Goal: Obtain resource: Download file/media

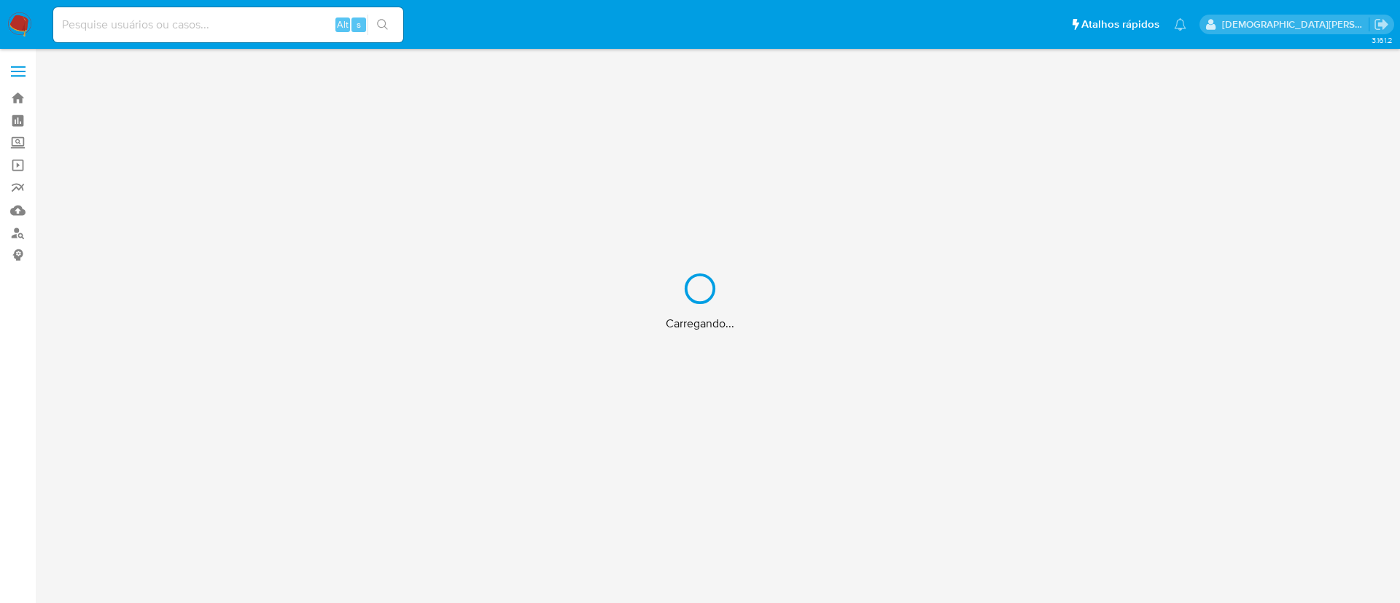
click at [262, 31] on div "Carregando..." at bounding box center [700, 301] width 1400 height 603
click at [262, 26] on div "Carregando..." at bounding box center [700, 301] width 1400 height 603
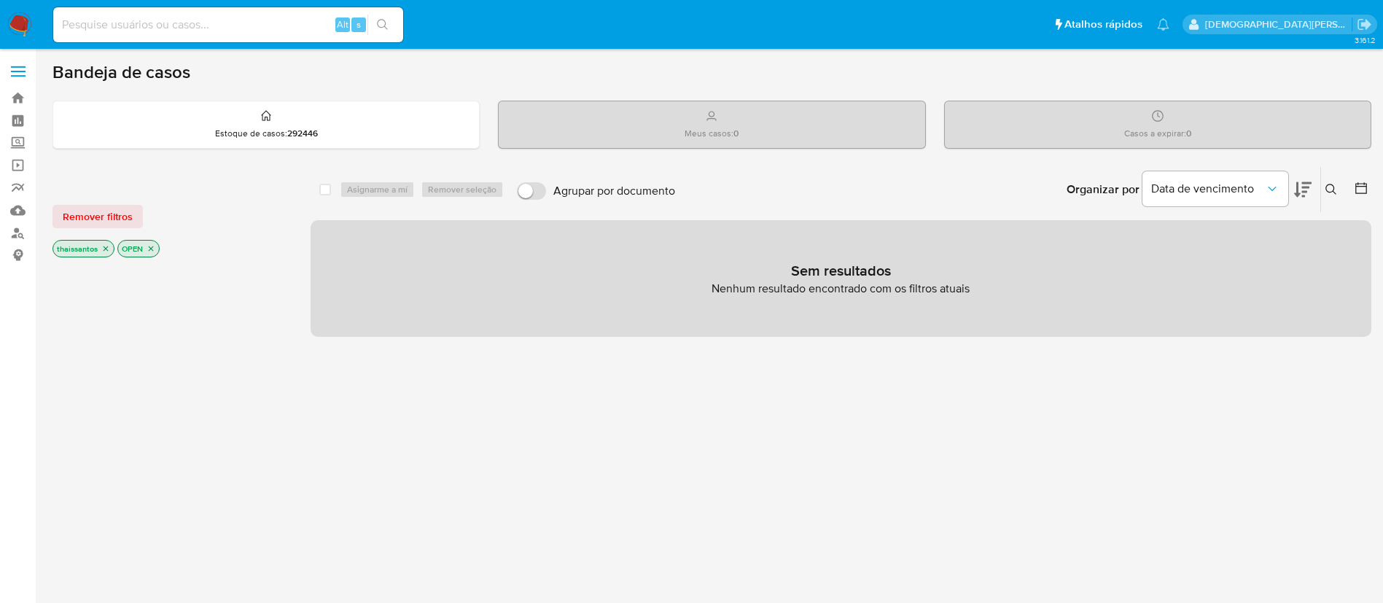
click at [262, 26] on input at bounding box center [228, 24] width 350 height 19
paste input "1000531298"
type input "1000531298"
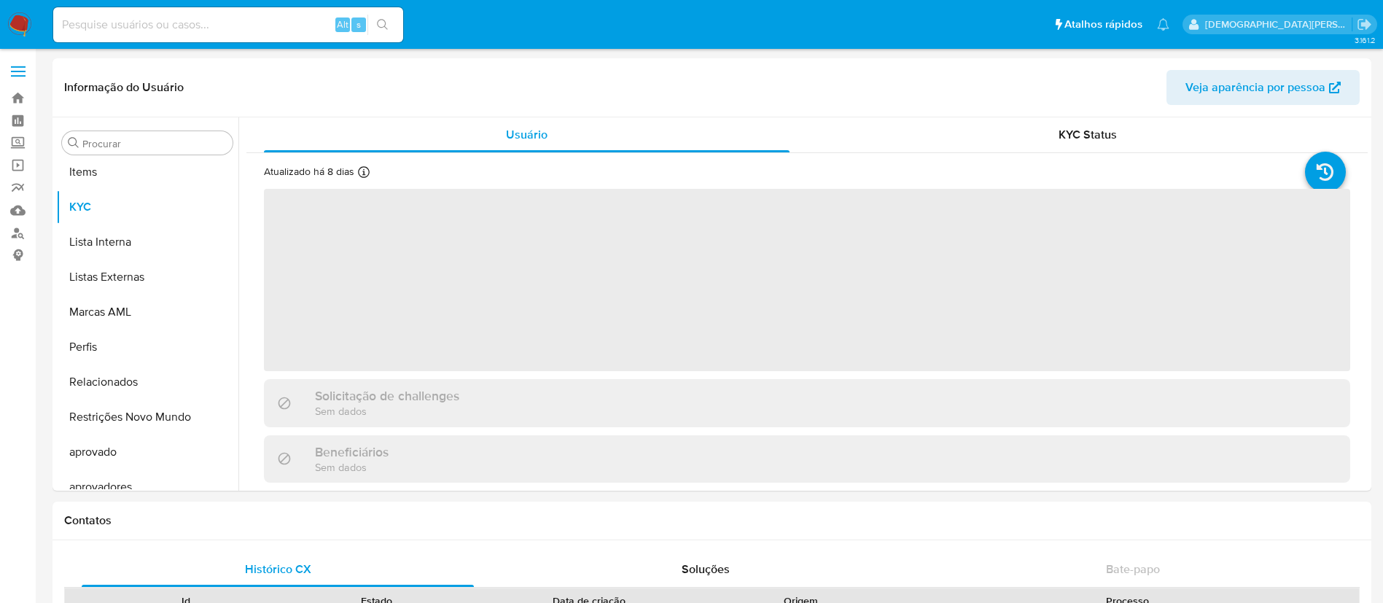
scroll to position [756, 0]
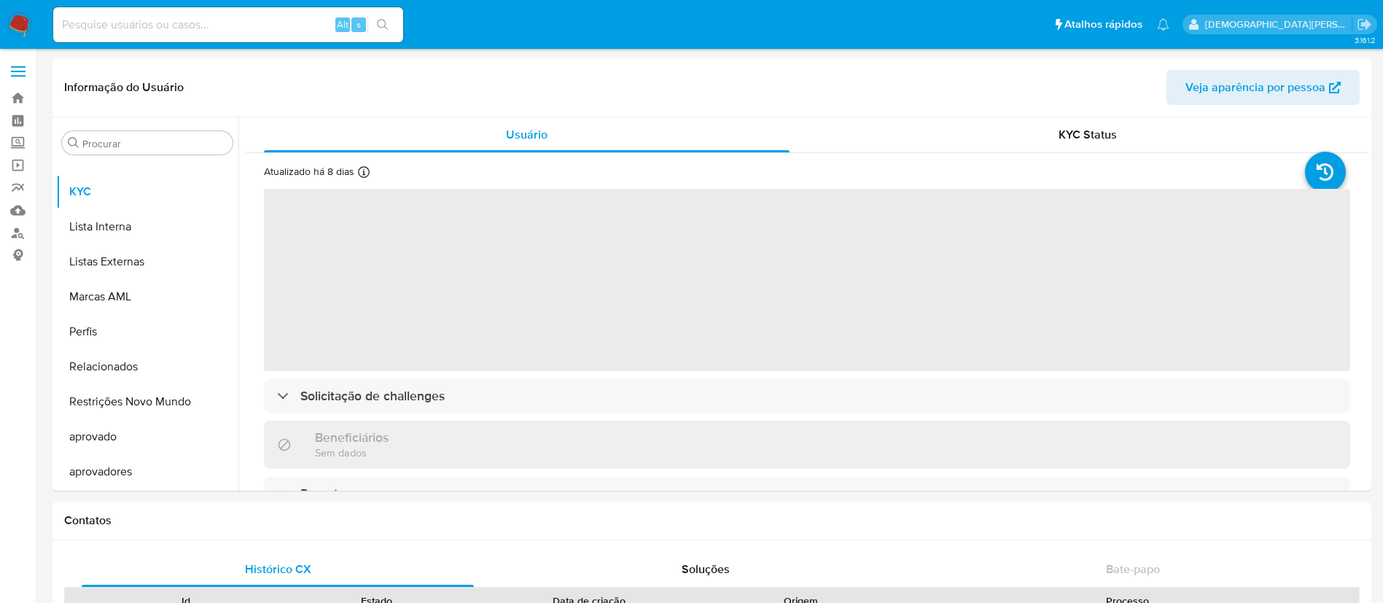
select select "10"
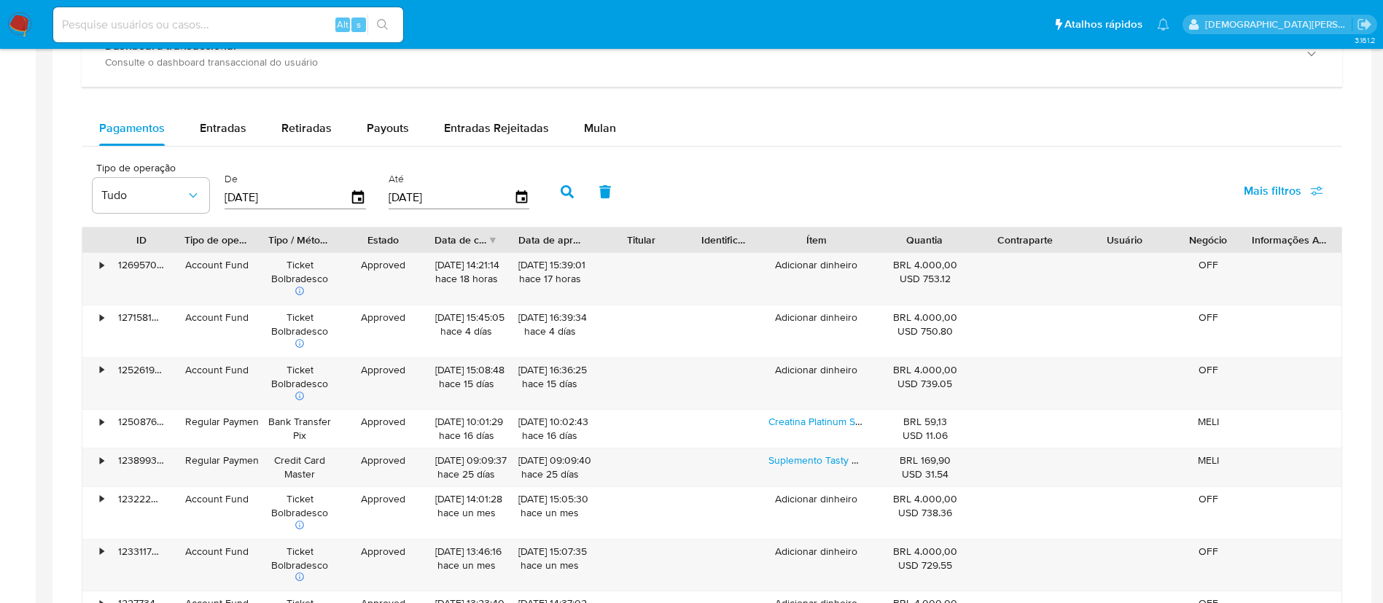
scroll to position [875, 0]
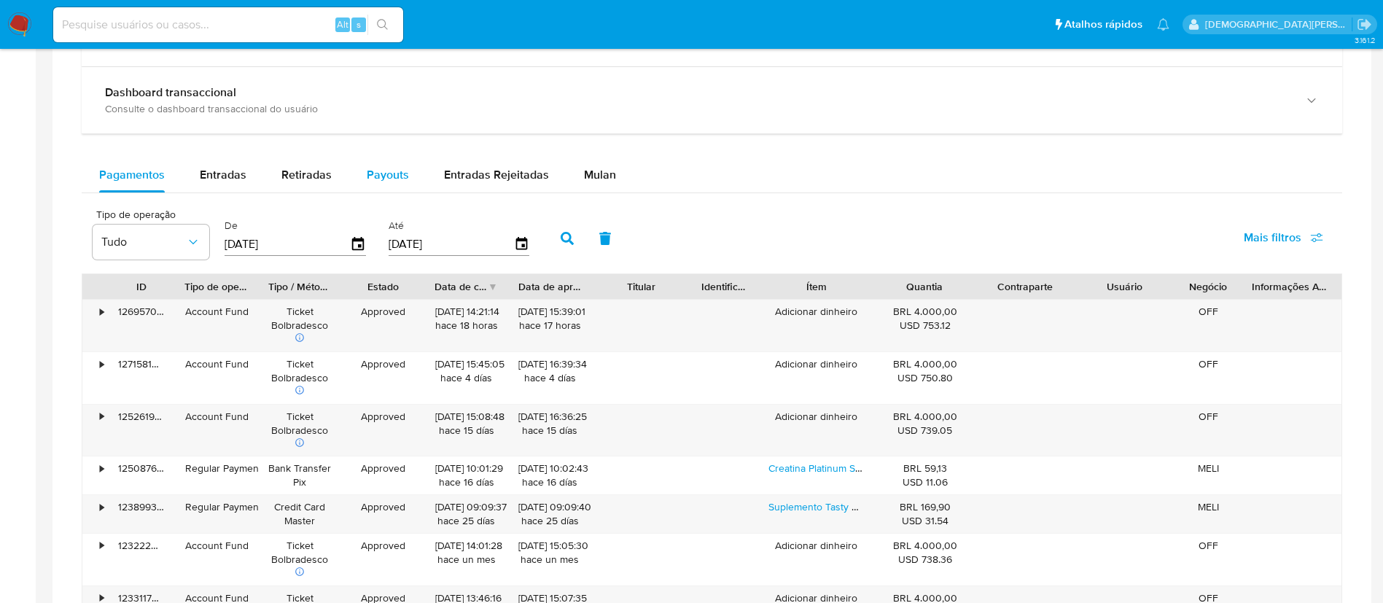
click at [354, 177] on button "Payouts" at bounding box center [387, 174] width 77 height 35
select select "10"
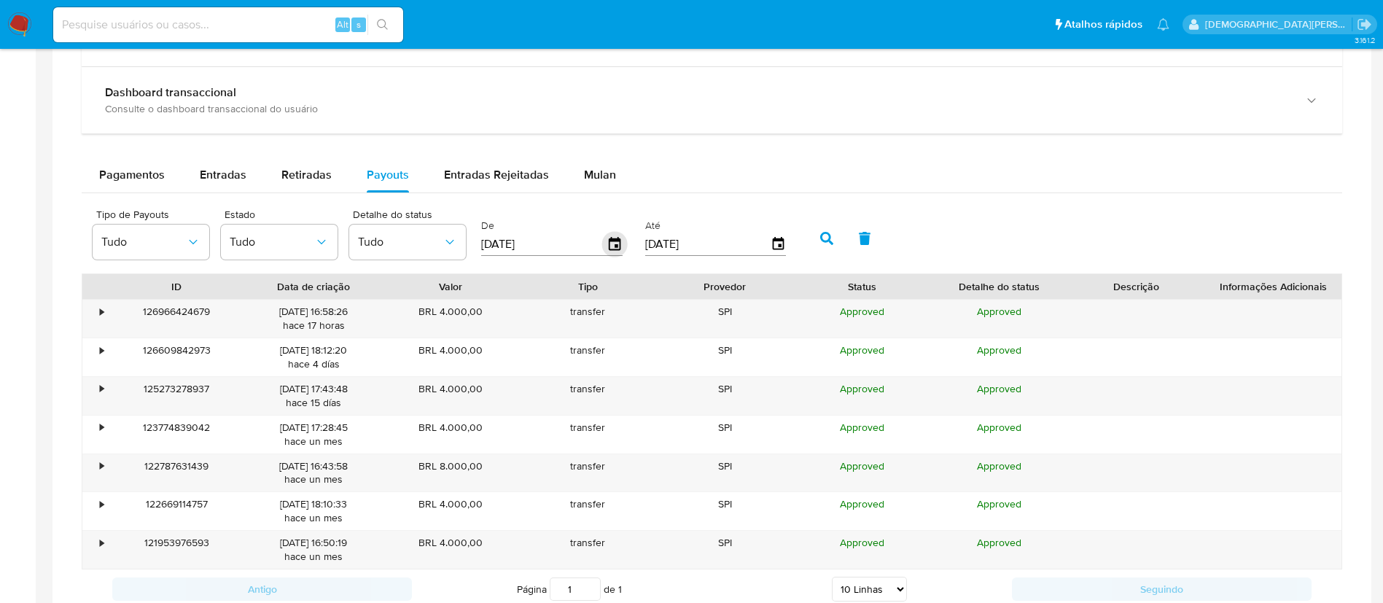
click at [611, 242] on icon "button" at bounding box center [615, 245] width 26 height 26
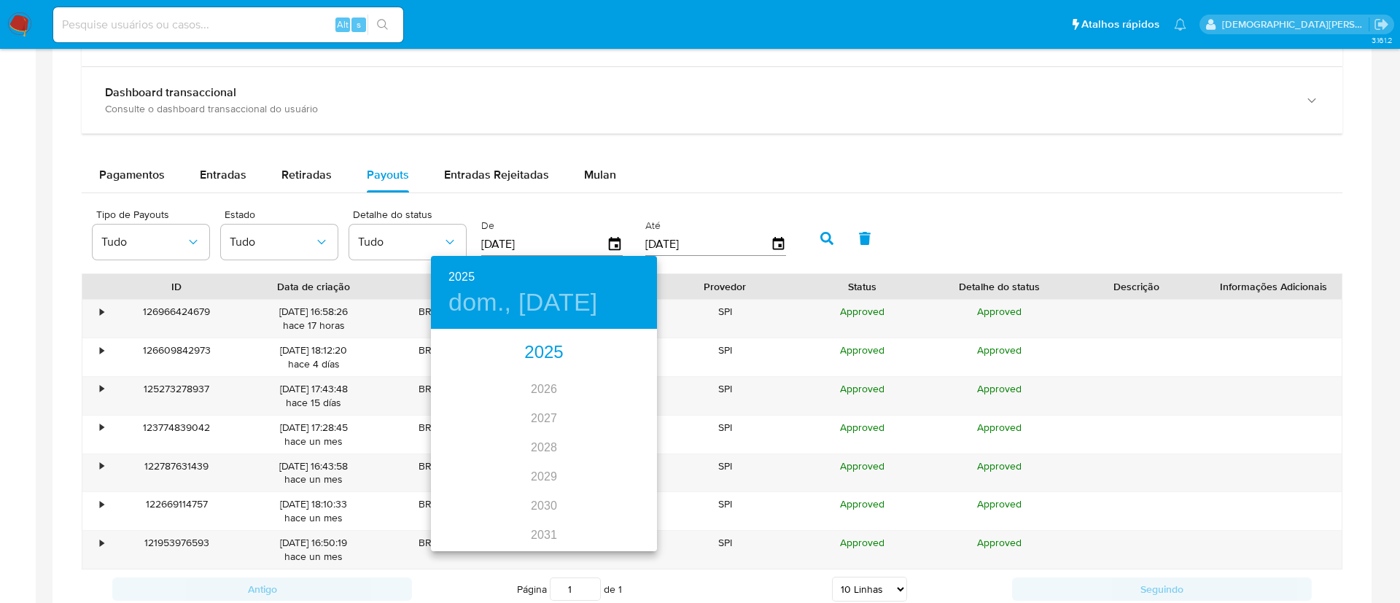
click at [548, 350] on div "2025" at bounding box center [544, 352] width 226 height 29
click at [550, 464] on div "ago." at bounding box center [543, 467] width 75 height 55
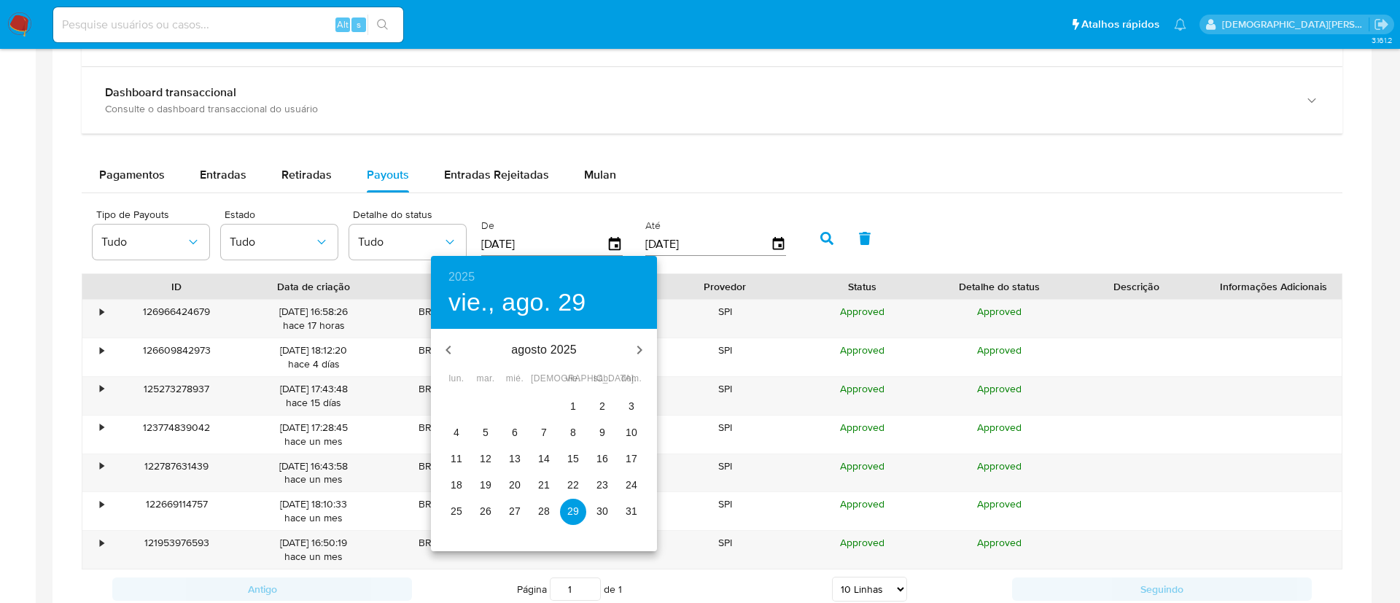
click at [573, 457] on p "15" at bounding box center [573, 458] width 12 height 15
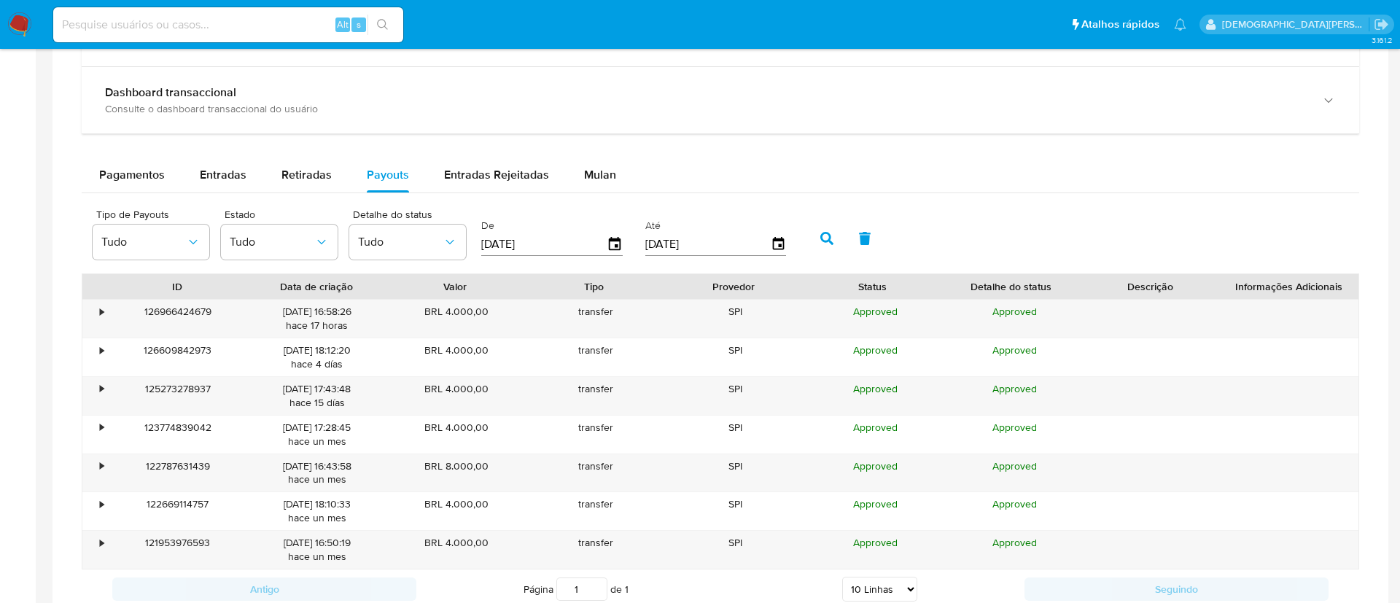
type input "[DATE]"
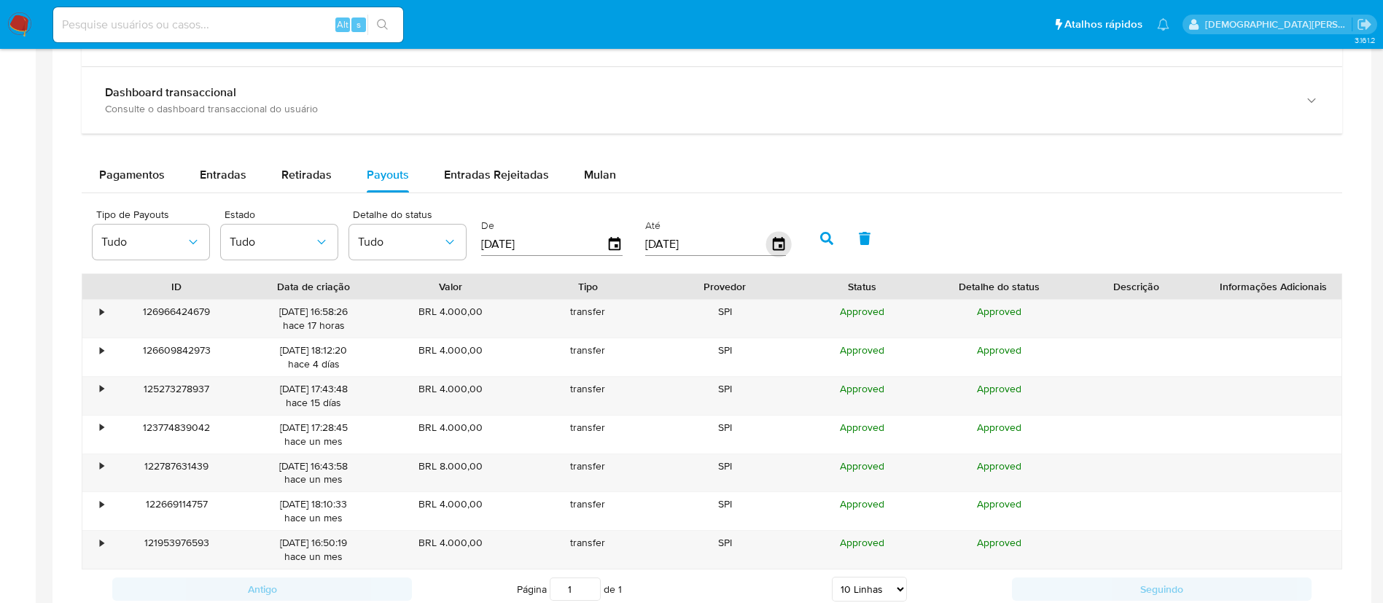
click at [777, 241] on icon "button" at bounding box center [778, 243] width 12 height 13
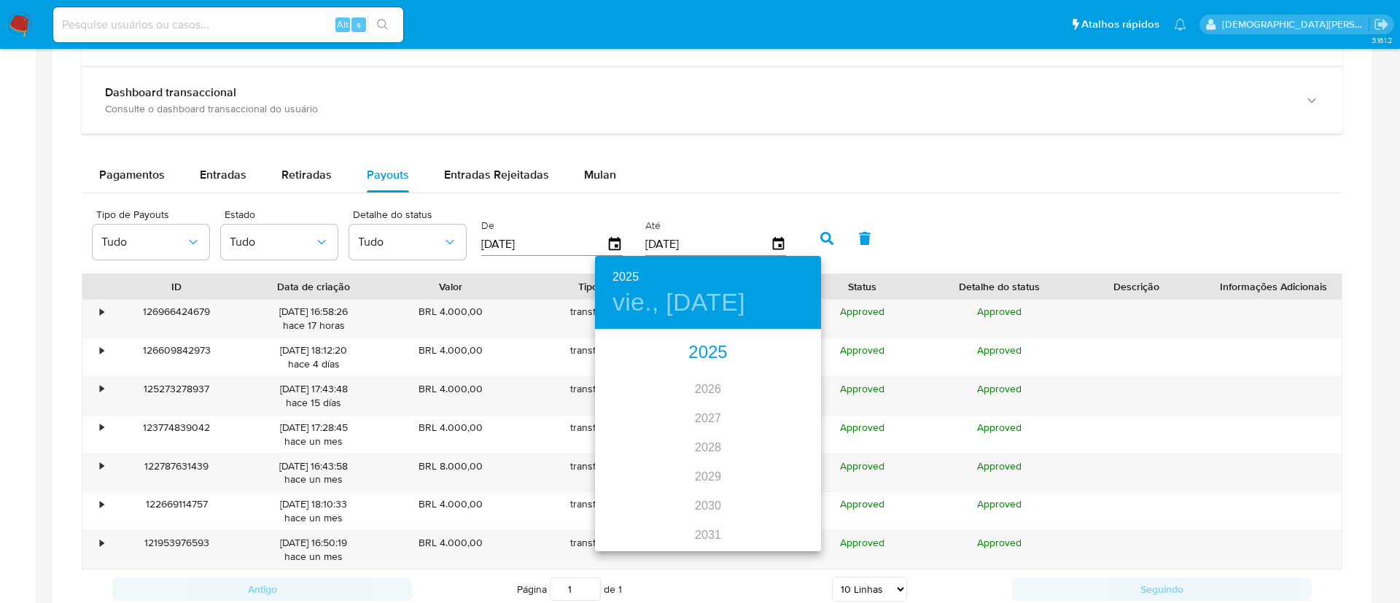
click at [708, 351] on div "2025" at bounding box center [708, 352] width 226 height 29
click at [784, 472] on div "sep." at bounding box center [783, 467] width 75 height 55
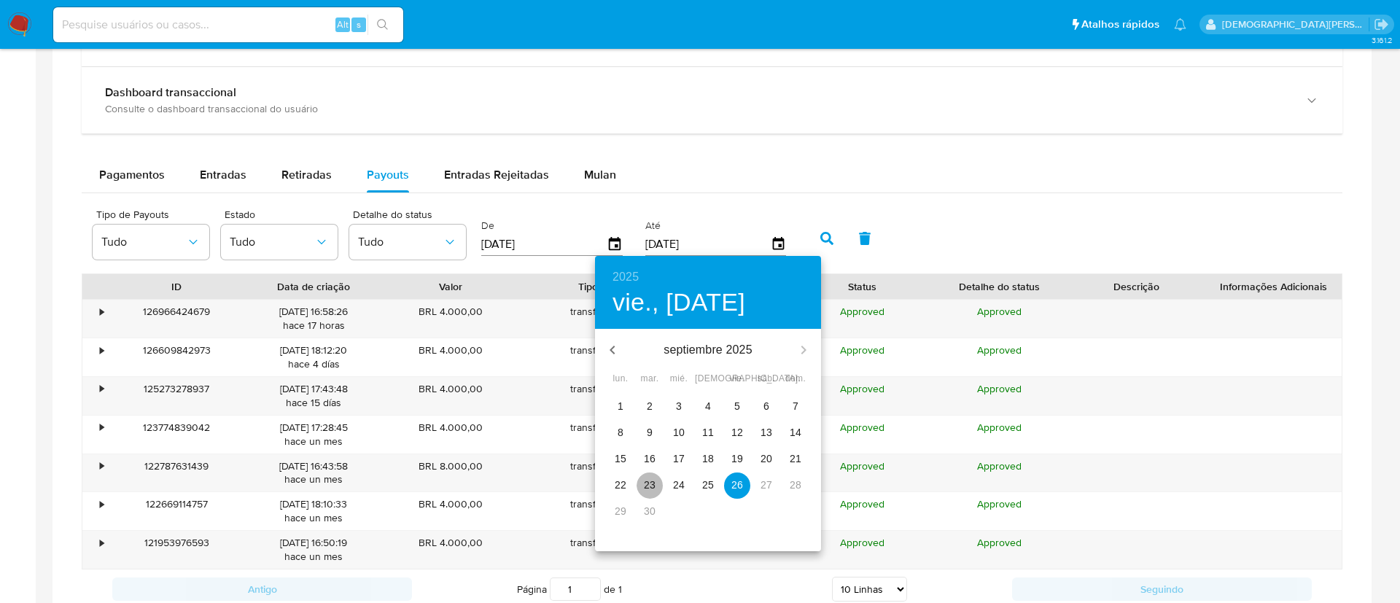
click at [641, 487] on span "23" at bounding box center [650, 485] width 26 height 15
type input "[DATE]"
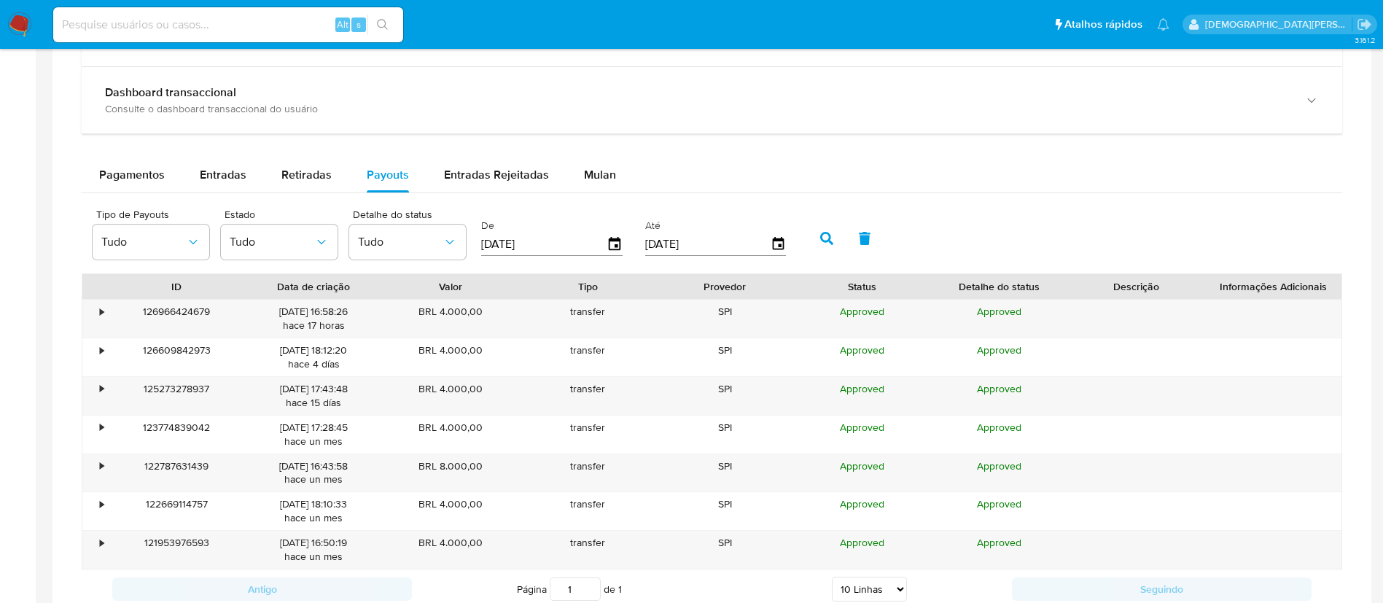
click at [823, 241] on icon "button" at bounding box center [826, 238] width 13 height 13
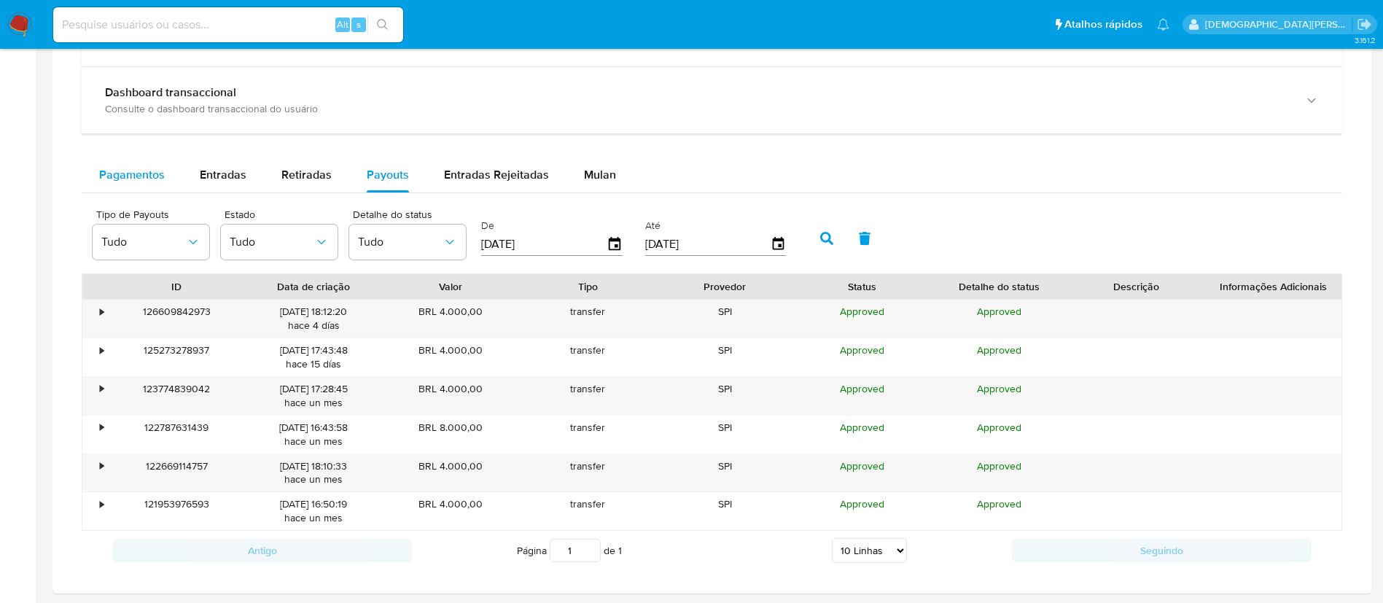
click at [157, 184] on div "Pagamentos" at bounding box center [132, 174] width 66 height 35
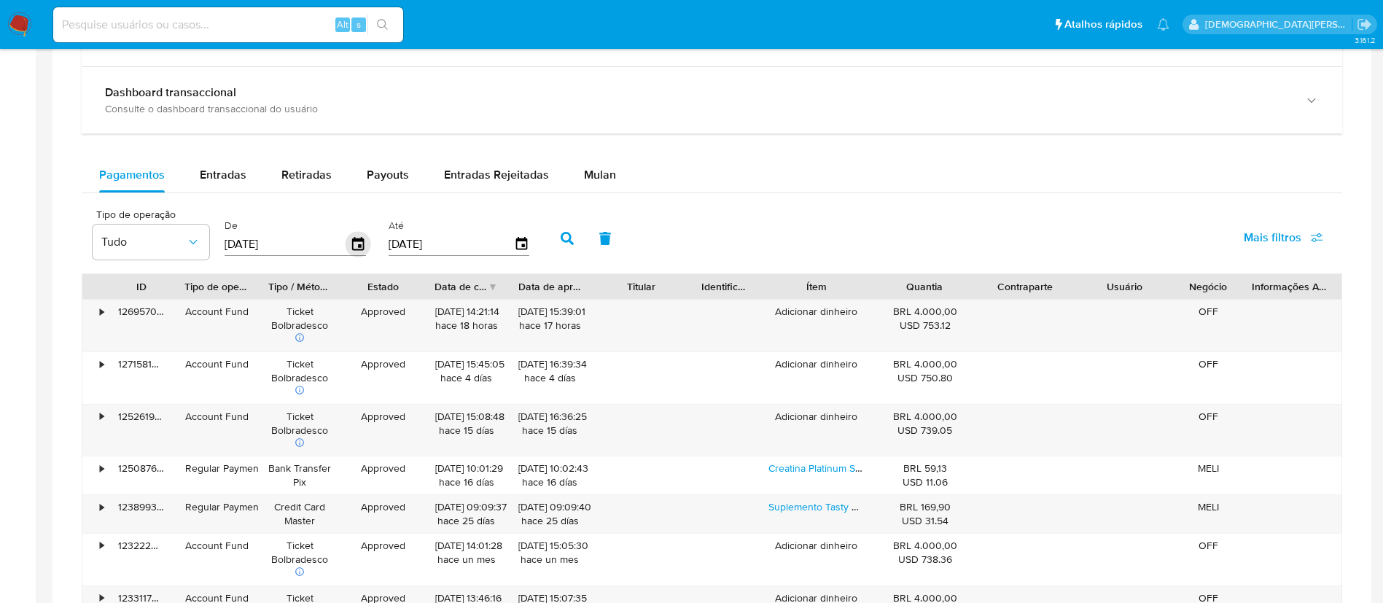
click at [363, 238] on icon "button" at bounding box center [358, 243] width 12 height 13
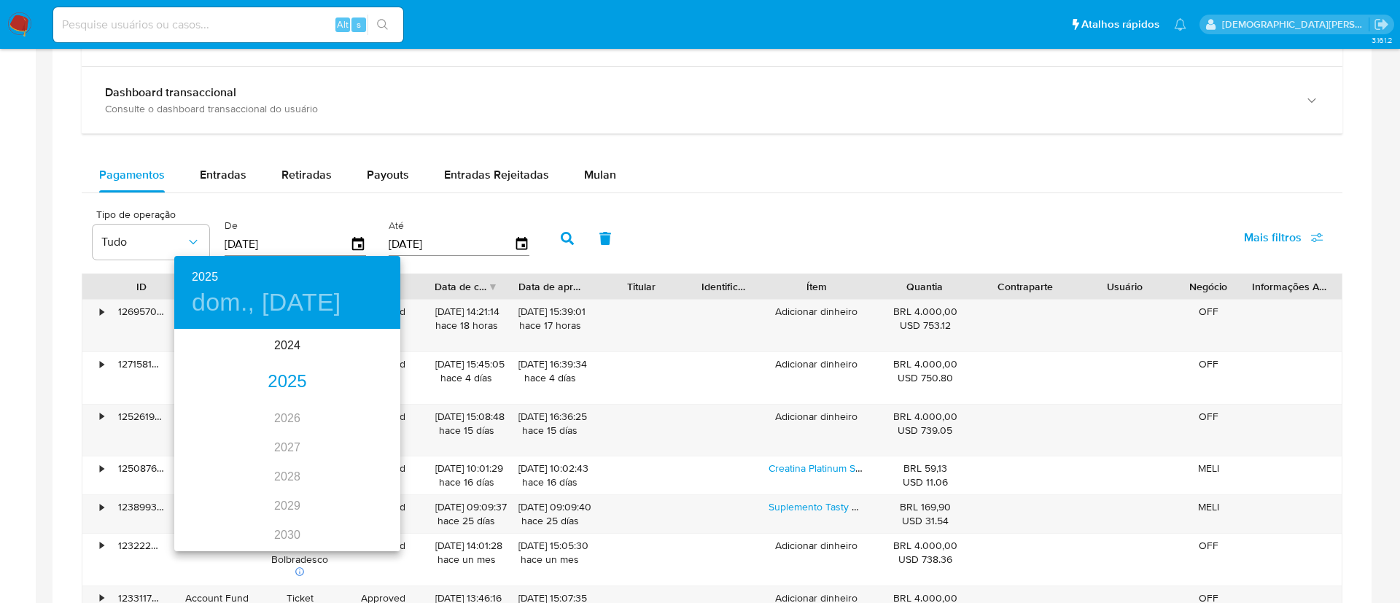
click at [295, 380] on div "2025" at bounding box center [287, 381] width 226 height 29
click at [281, 463] on div "ago." at bounding box center [286, 467] width 75 height 55
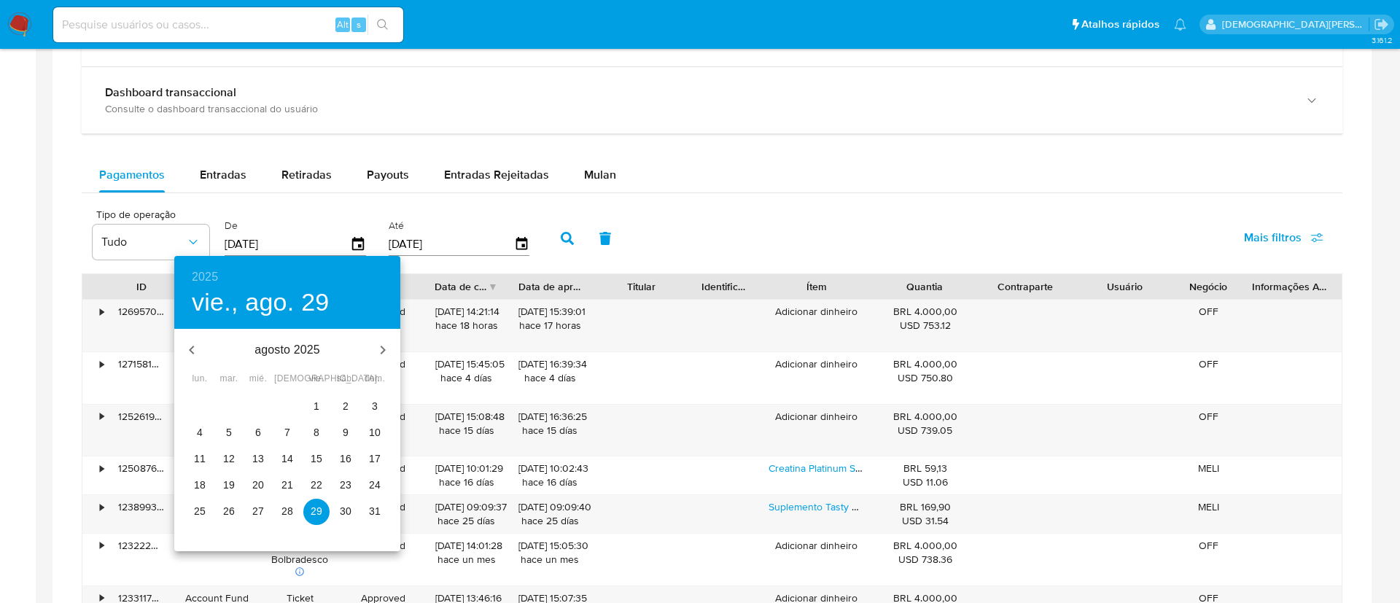
click at [322, 464] on span "15" at bounding box center [316, 458] width 26 height 15
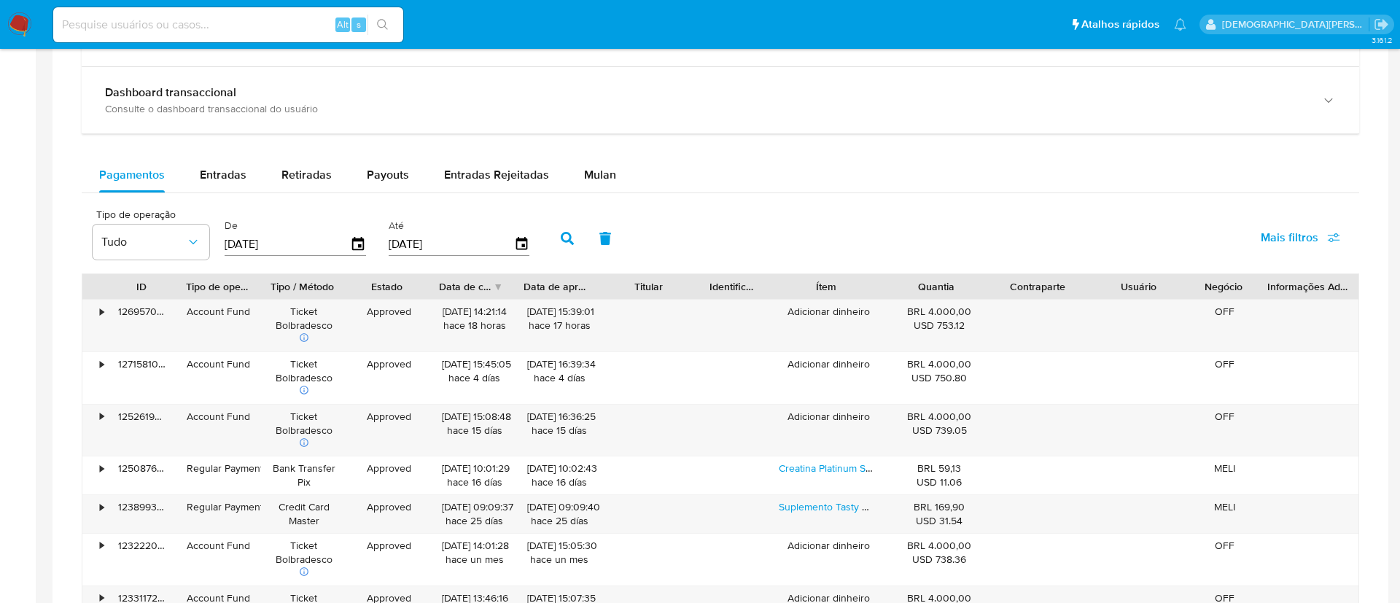
type input "[DATE]"
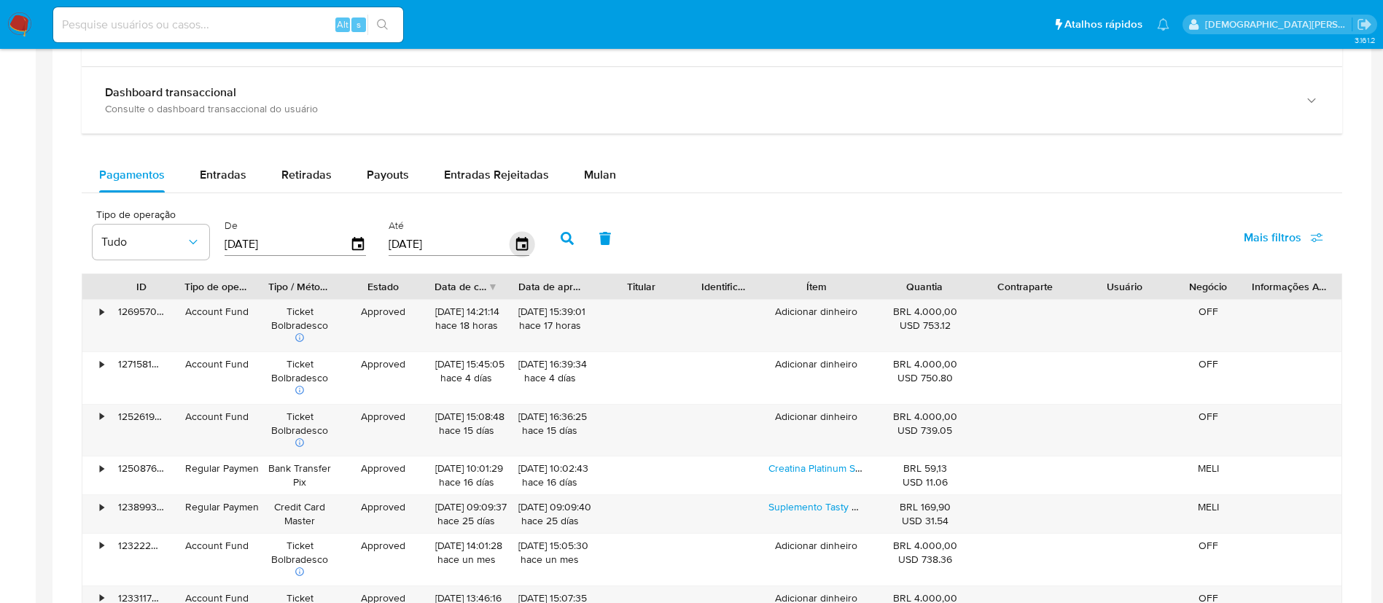
click at [521, 239] on icon "button" at bounding box center [521, 243] width 12 height 13
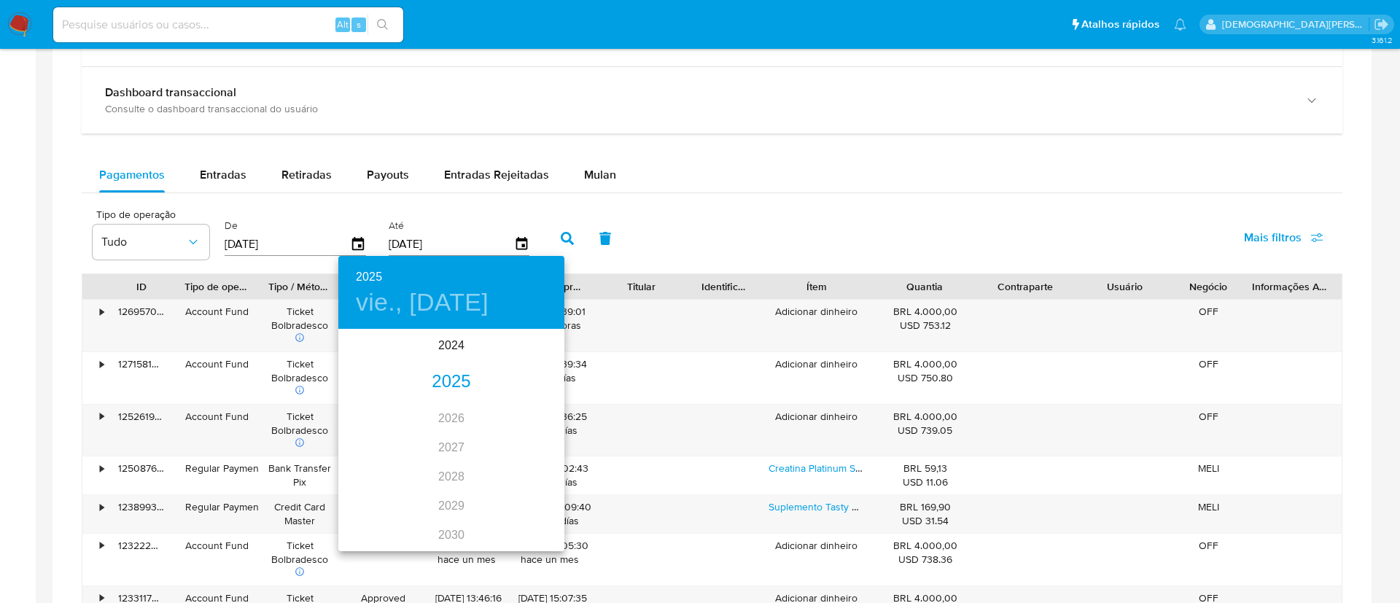
click at [452, 376] on div "2025" at bounding box center [451, 381] width 226 height 29
click at [519, 478] on div "sep." at bounding box center [526, 467] width 75 height 55
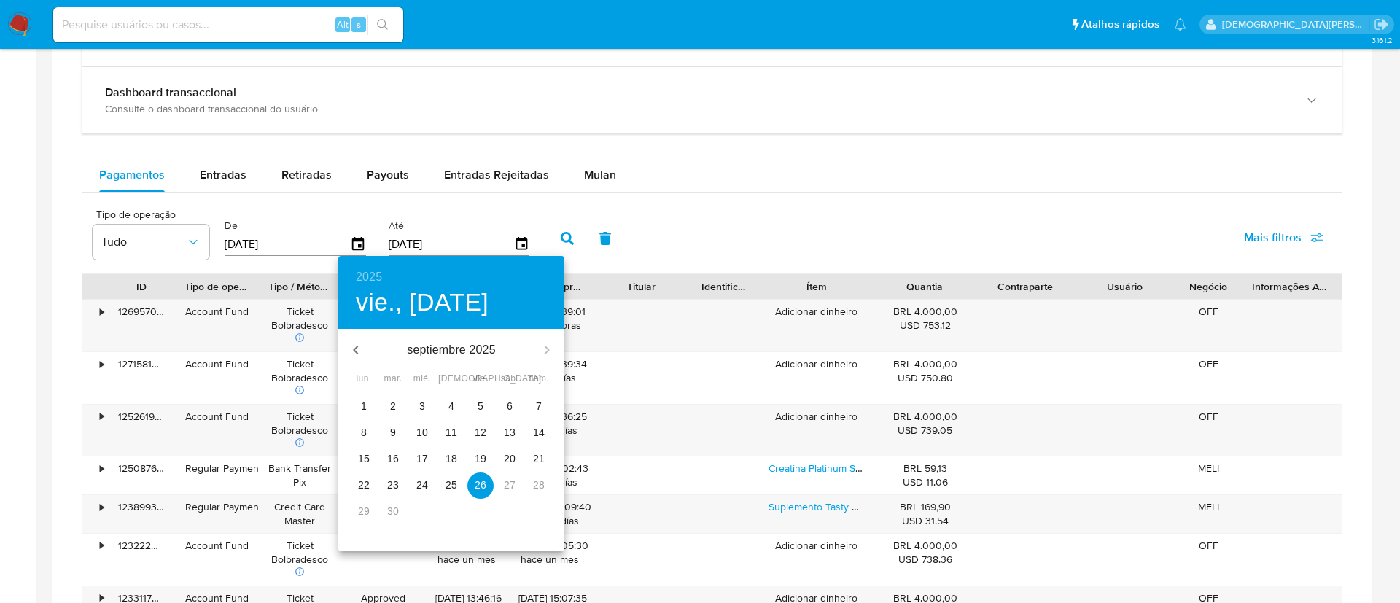
click at [396, 490] on p "23" at bounding box center [393, 485] width 12 height 15
type input "[DATE]"
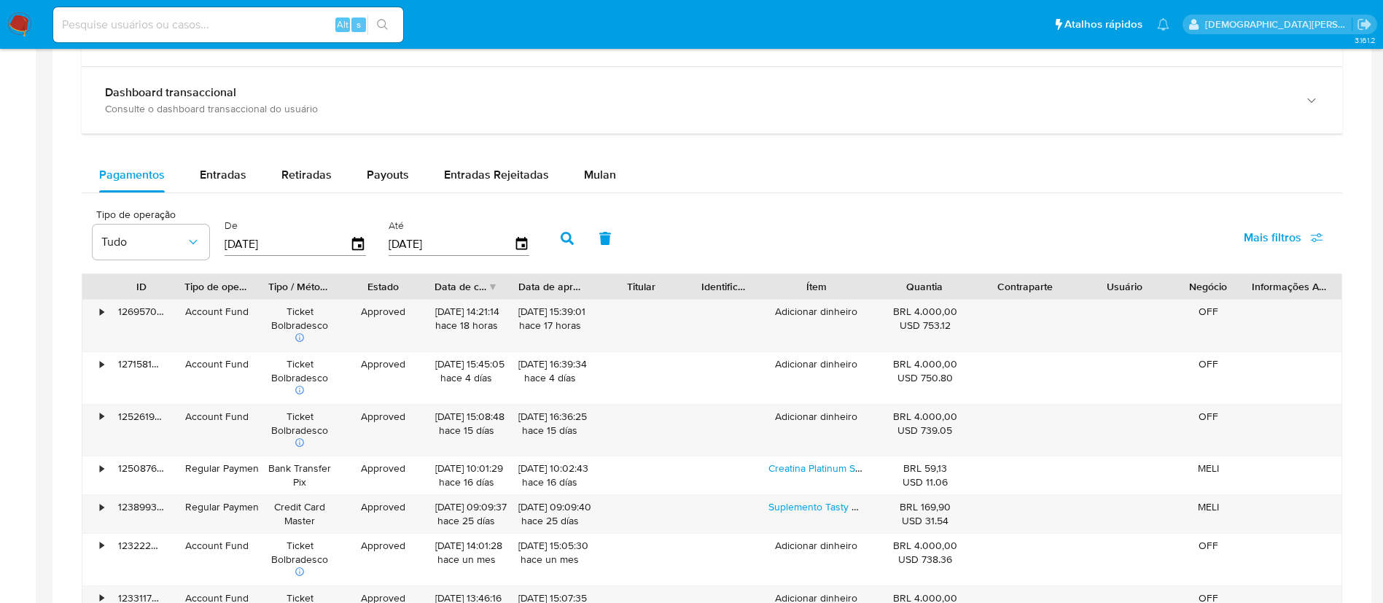
click at [562, 226] on button "button" at bounding box center [567, 238] width 38 height 35
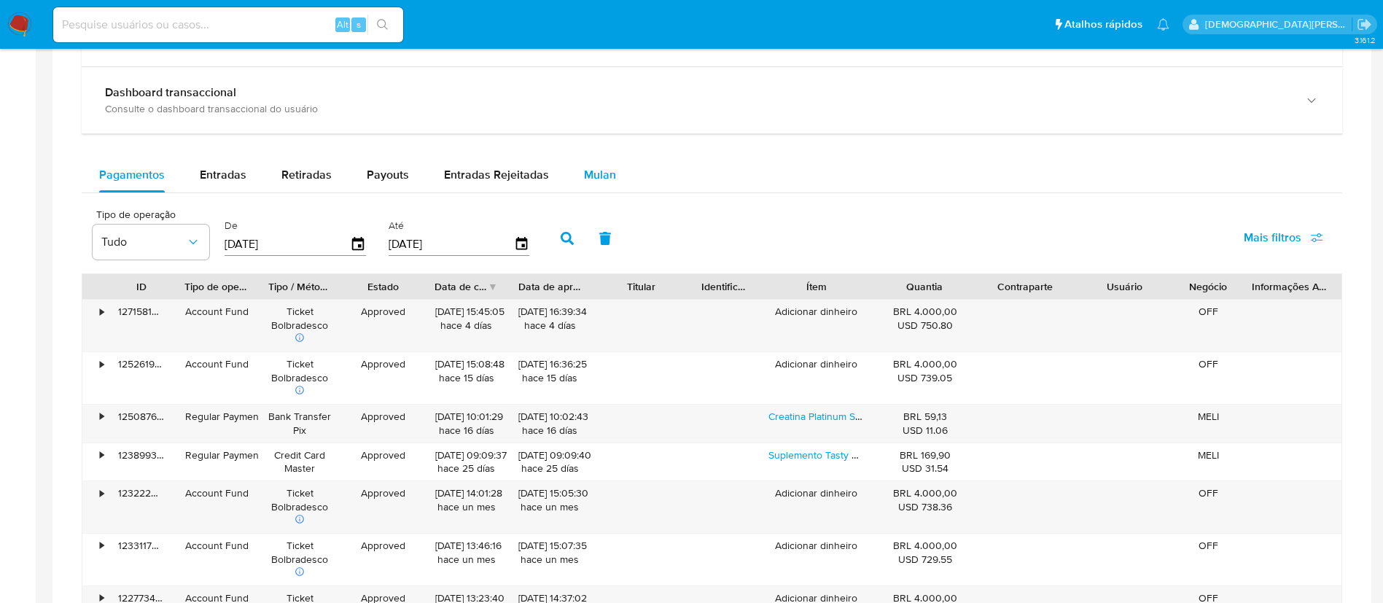
click at [585, 182] on span "Mulan" at bounding box center [600, 174] width 32 height 17
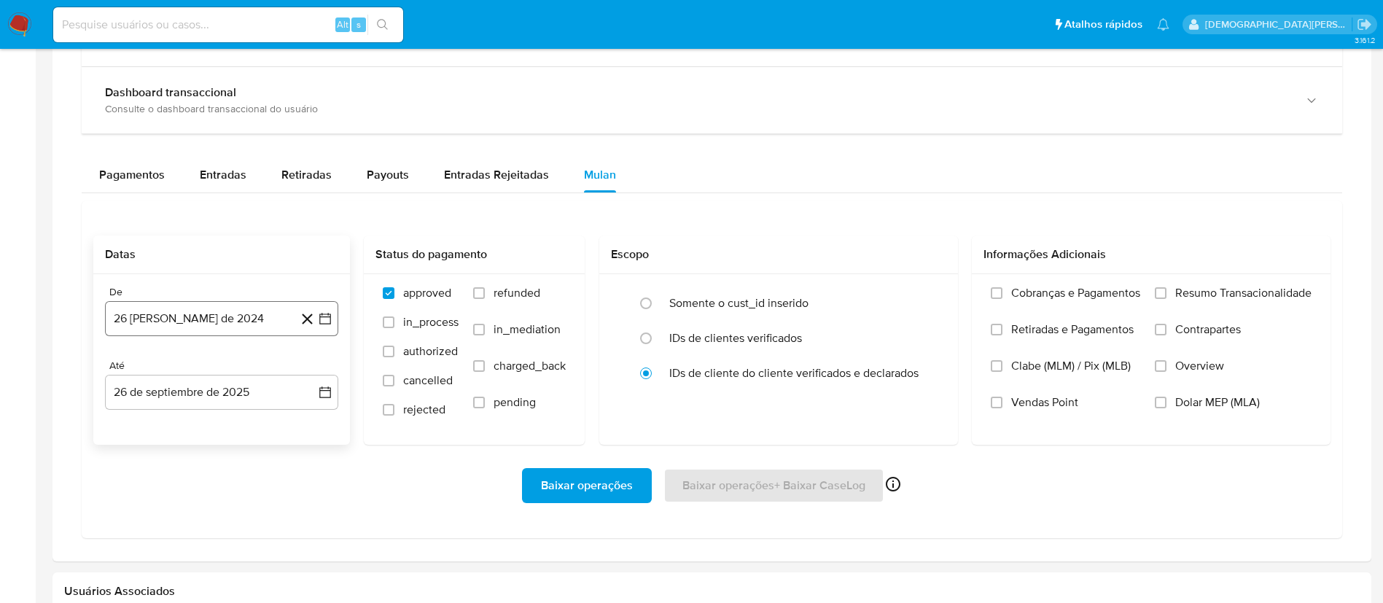
click at [233, 327] on button "26 [PERSON_NAME] de 2024" at bounding box center [221, 318] width 233 height 35
click at [314, 366] on icon "Mes siguiente" at bounding box center [311, 370] width 17 height 17
click at [314, 366] on div "Até" at bounding box center [221, 365] width 233 height 13
click at [284, 324] on button "26 [PERSON_NAME] de 2024" at bounding box center [221, 318] width 233 height 35
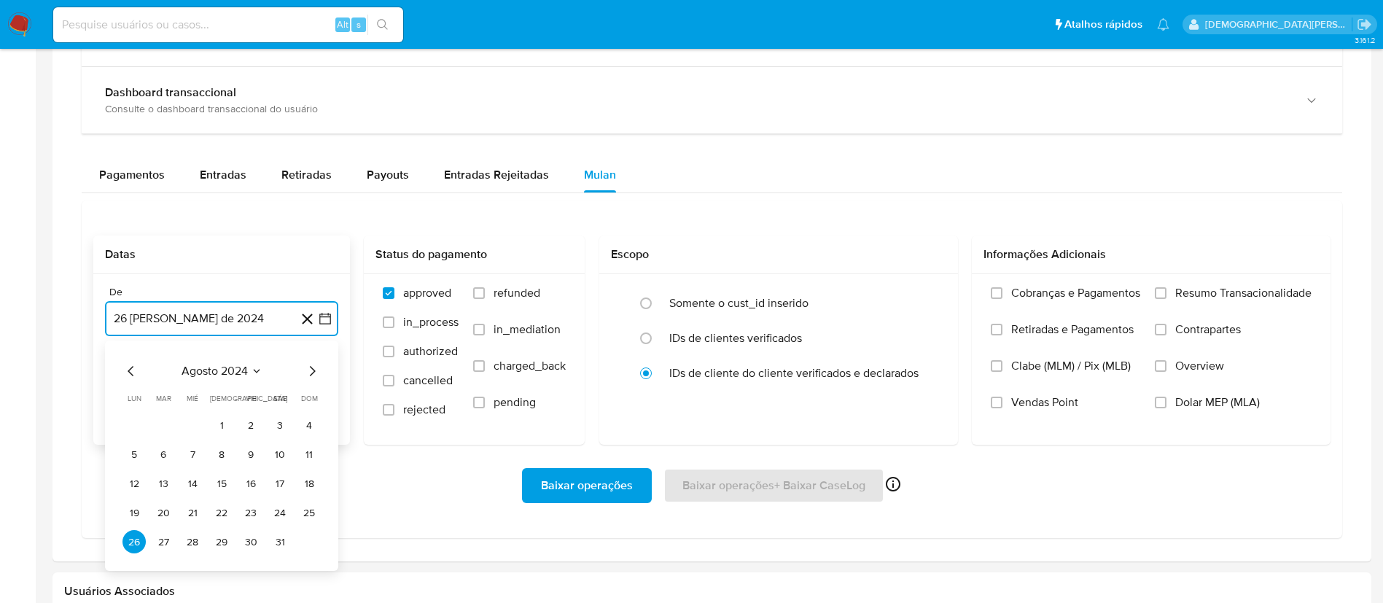
click at [310, 372] on icon "Mes siguiente" at bounding box center [311, 370] width 17 height 17
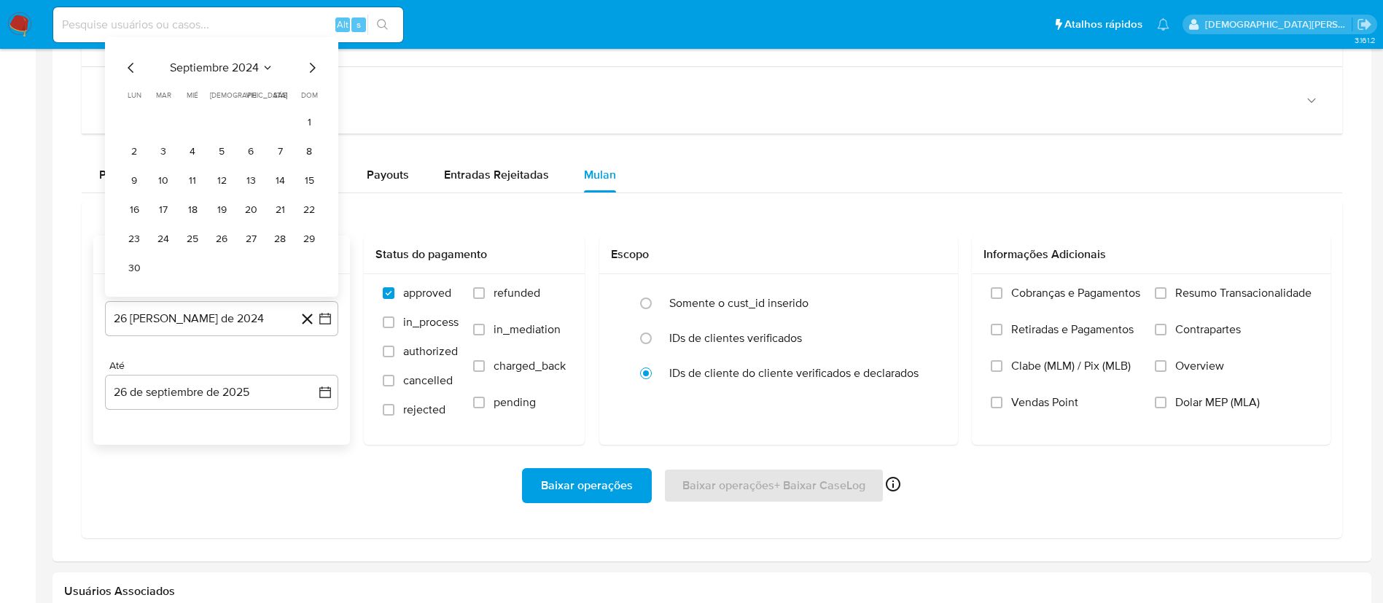
click at [262, 78] on div "septiembre 2024 septiembre 2024 lun lunes mar martes mié miércoles jue jueves v…" at bounding box center [221, 169] width 198 height 220
click at [262, 66] on icon "Seleccionar mes y año" at bounding box center [268, 68] width 12 height 12
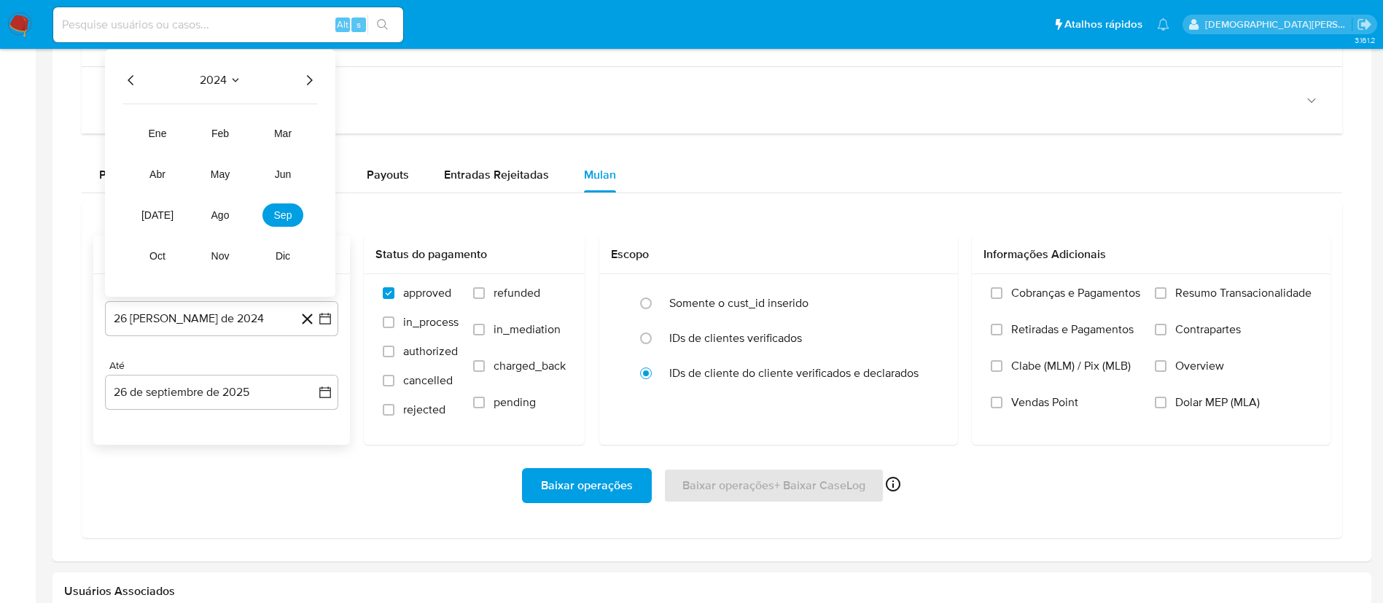
click at [306, 79] on icon "Año siguiente" at bounding box center [308, 79] width 17 height 17
click at [224, 219] on span "ago" at bounding box center [220, 215] width 18 height 12
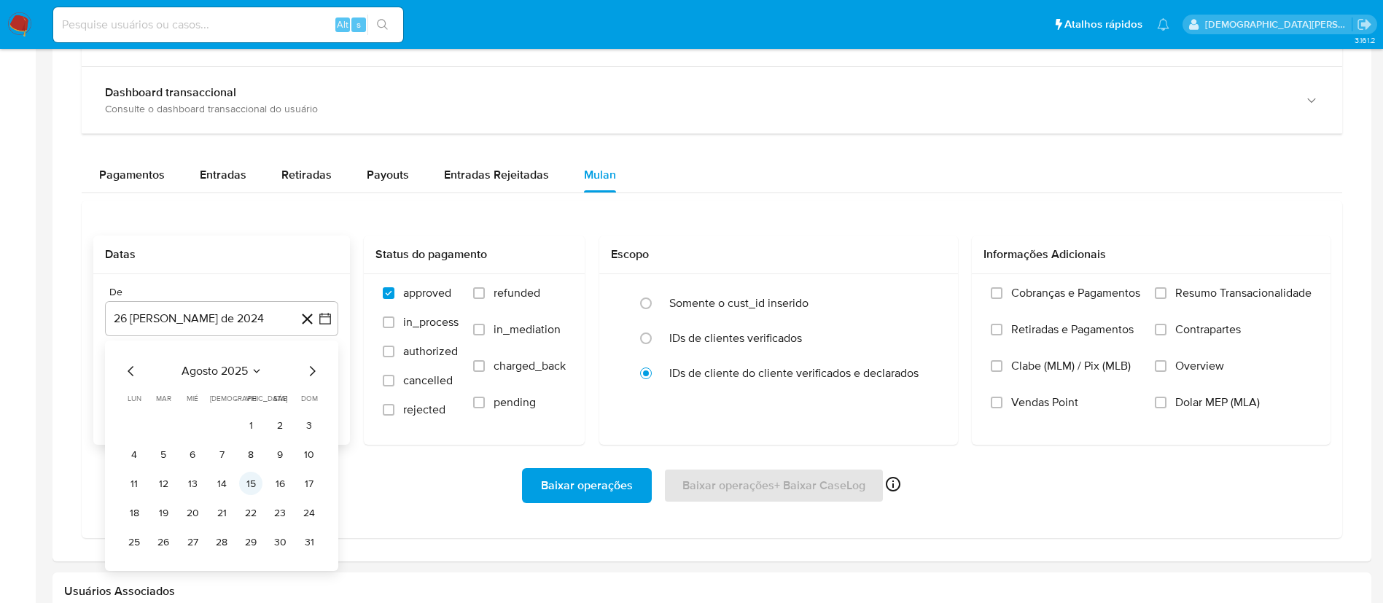
click at [253, 489] on button "15" at bounding box center [250, 483] width 23 height 23
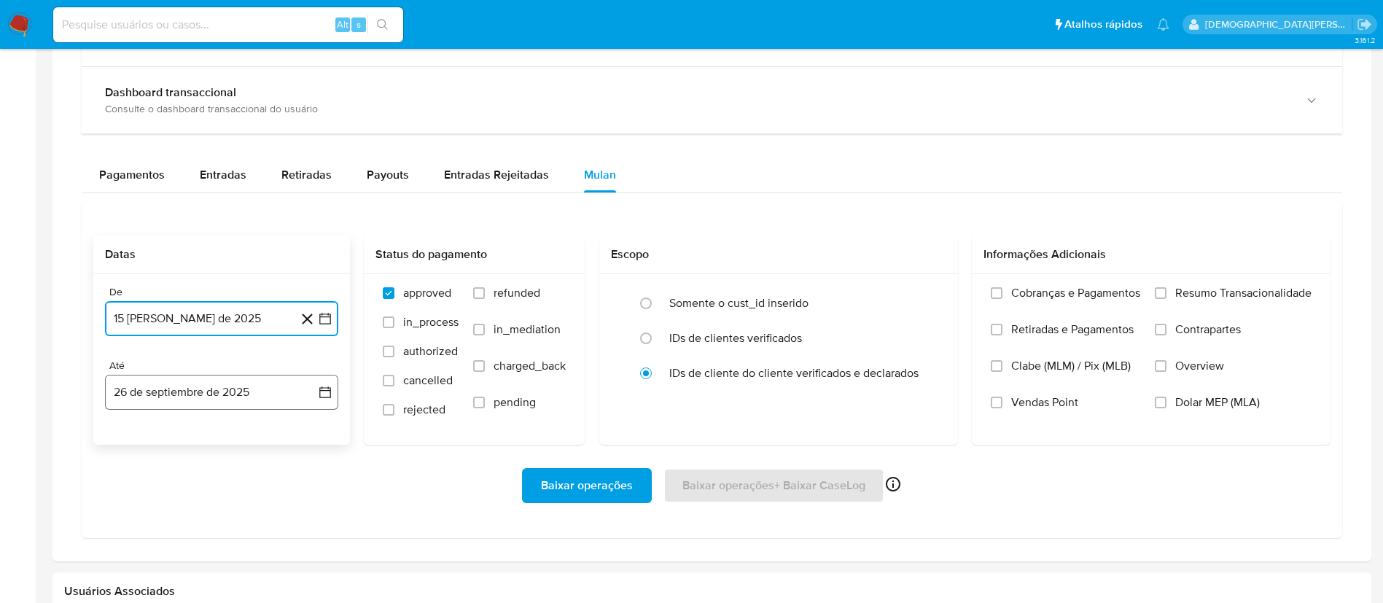
click at [322, 394] on icon "button" at bounding box center [325, 392] width 15 height 15
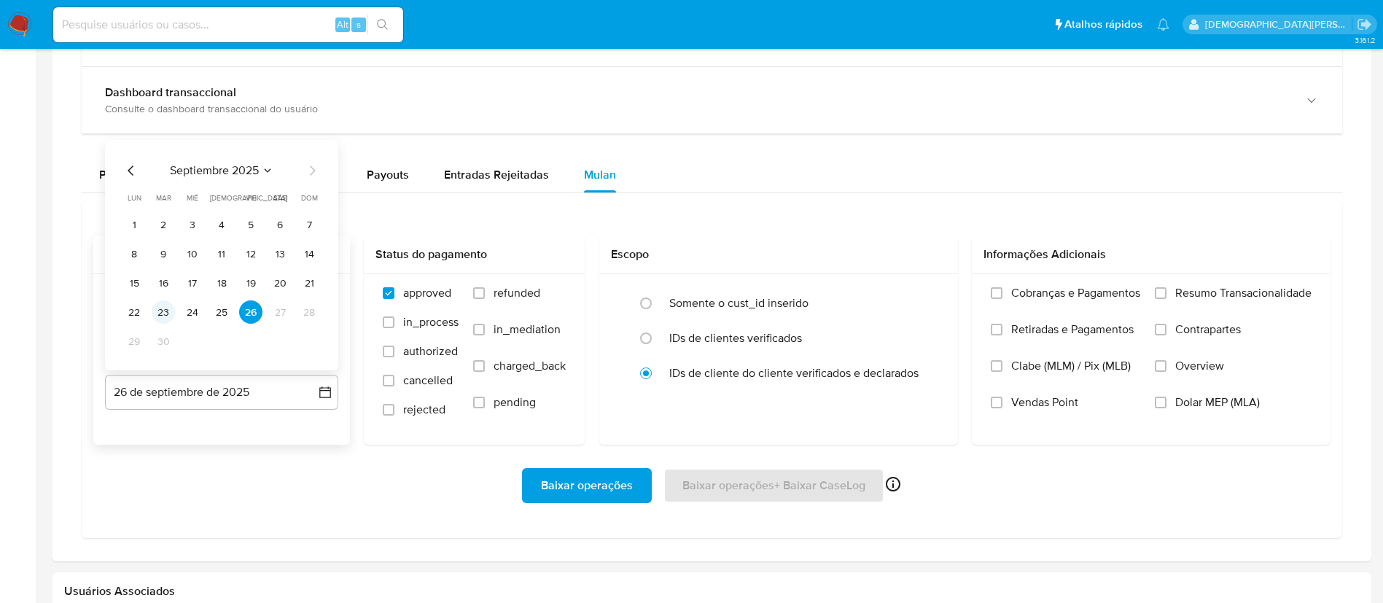
click at [169, 307] on button "23" at bounding box center [163, 311] width 23 height 23
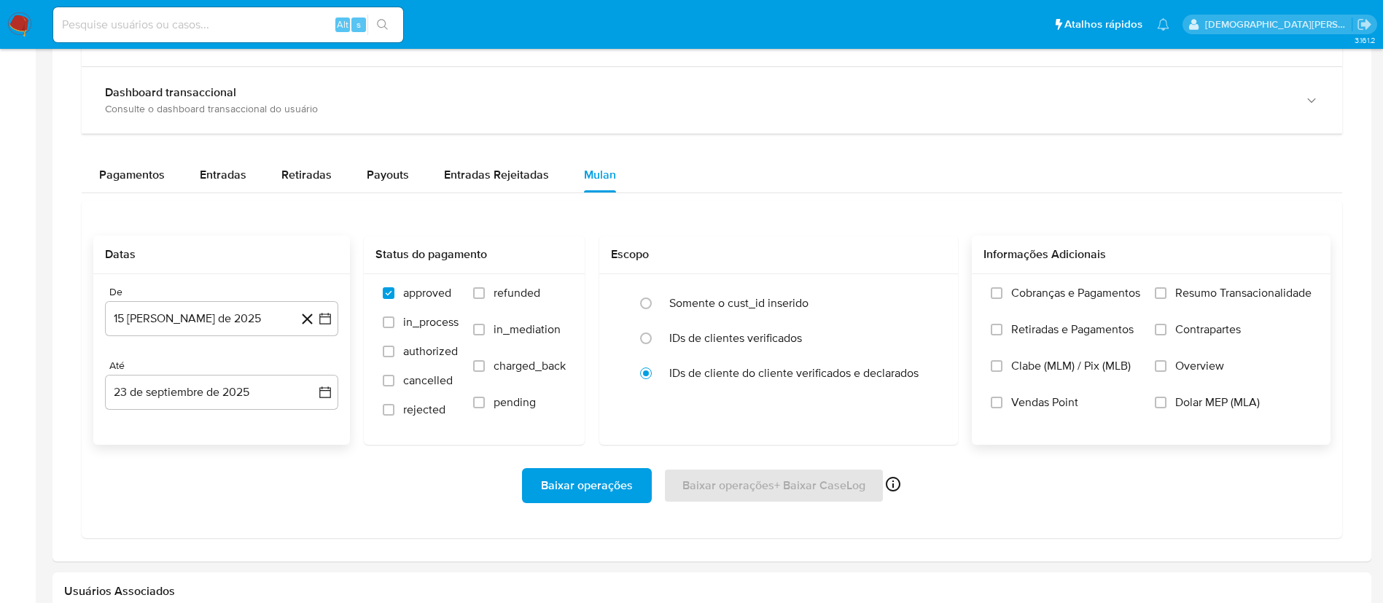
click at [1204, 293] on span "Resumo Transacionalidade" at bounding box center [1243, 293] width 136 height 15
click at [1167, 293] on input "Resumo Transacionalidade" at bounding box center [1161, 293] width 12 height 12
click at [1194, 359] on span "Overview" at bounding box center [1199, 366] width 49 height 15
click at [1167, 360] on input "Overview" at bounding box center [1161, 366] width 12 height 12
click at [619, 496] on span "Baixar operações" at bounding box center [587, 486] width 92 height 32
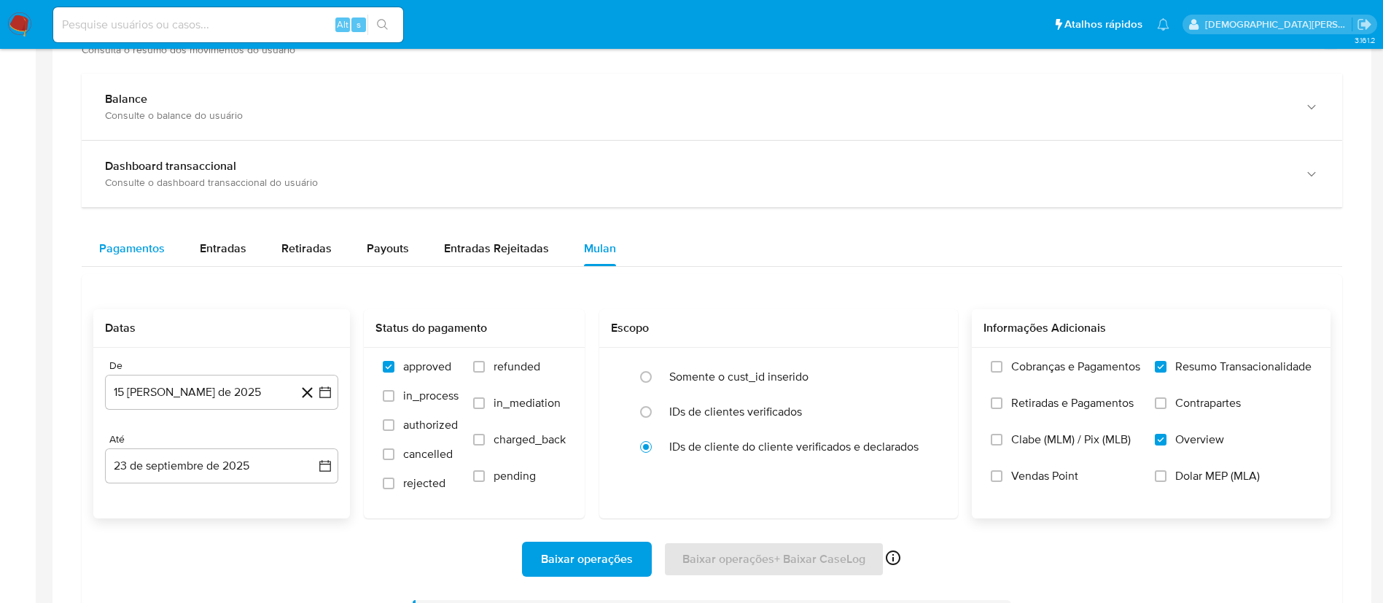
scroll to position [656, 0]
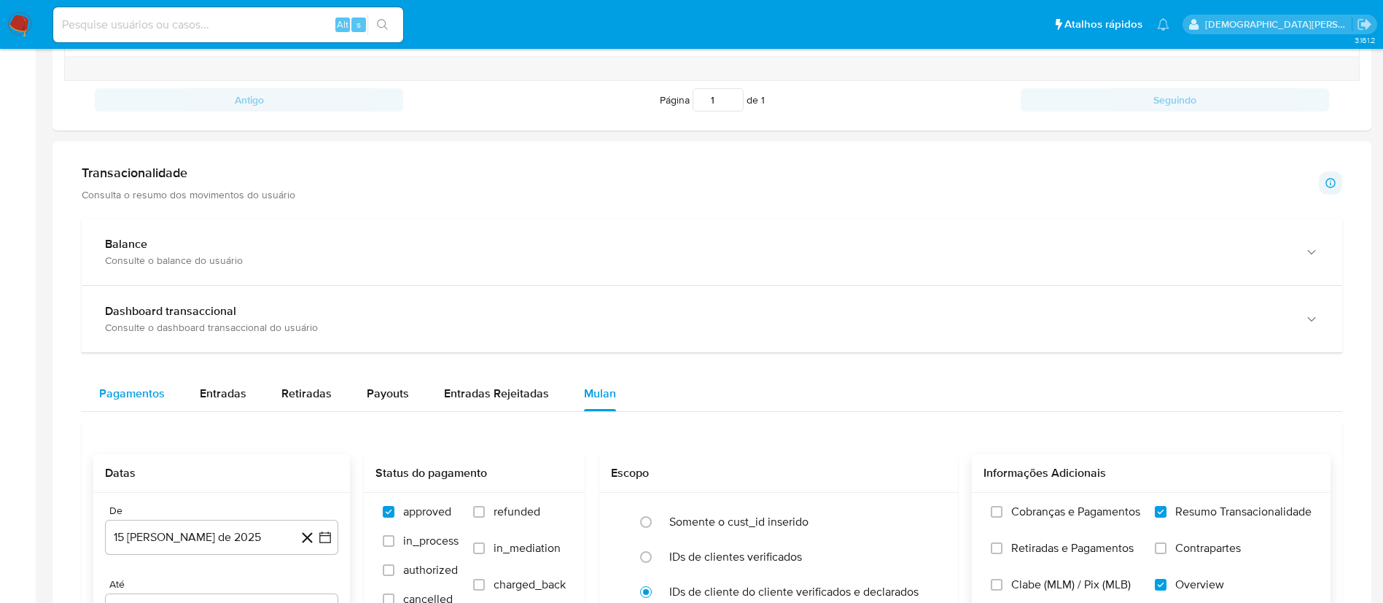
click at [133, 394] on span "Pagamentos" at bounding box center [132, 393] width 66 height 17
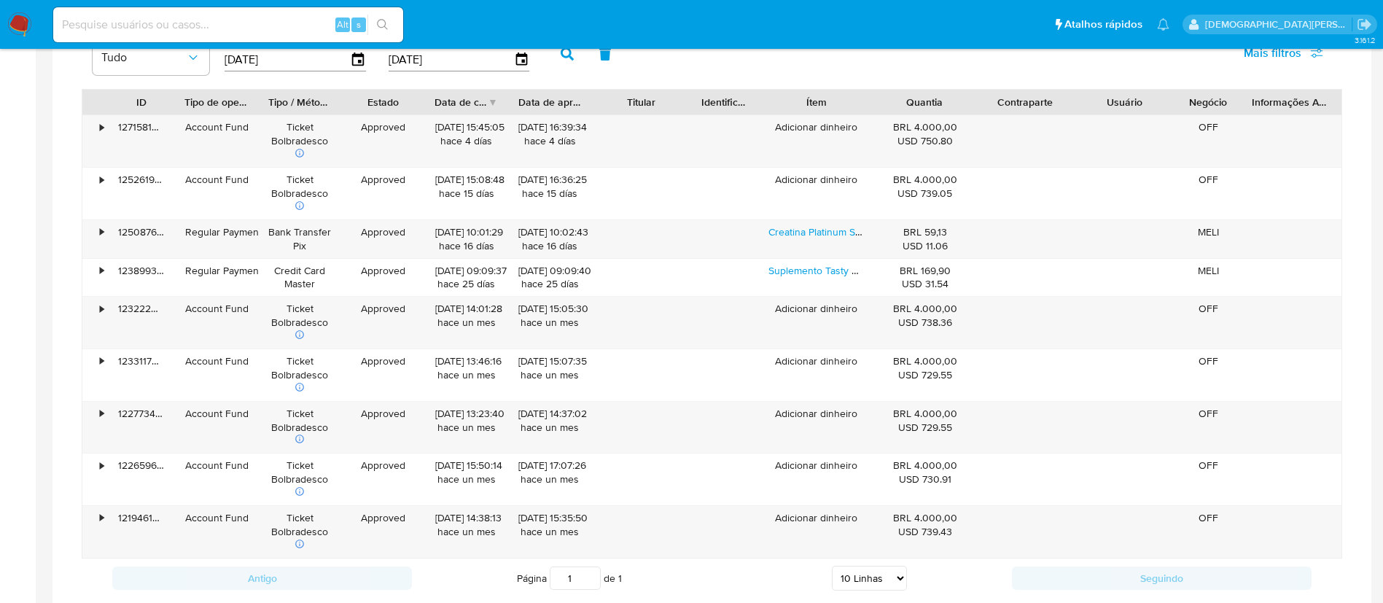
scroll to position [1094, 0]
